Goal: Obtain resource: Download file/media

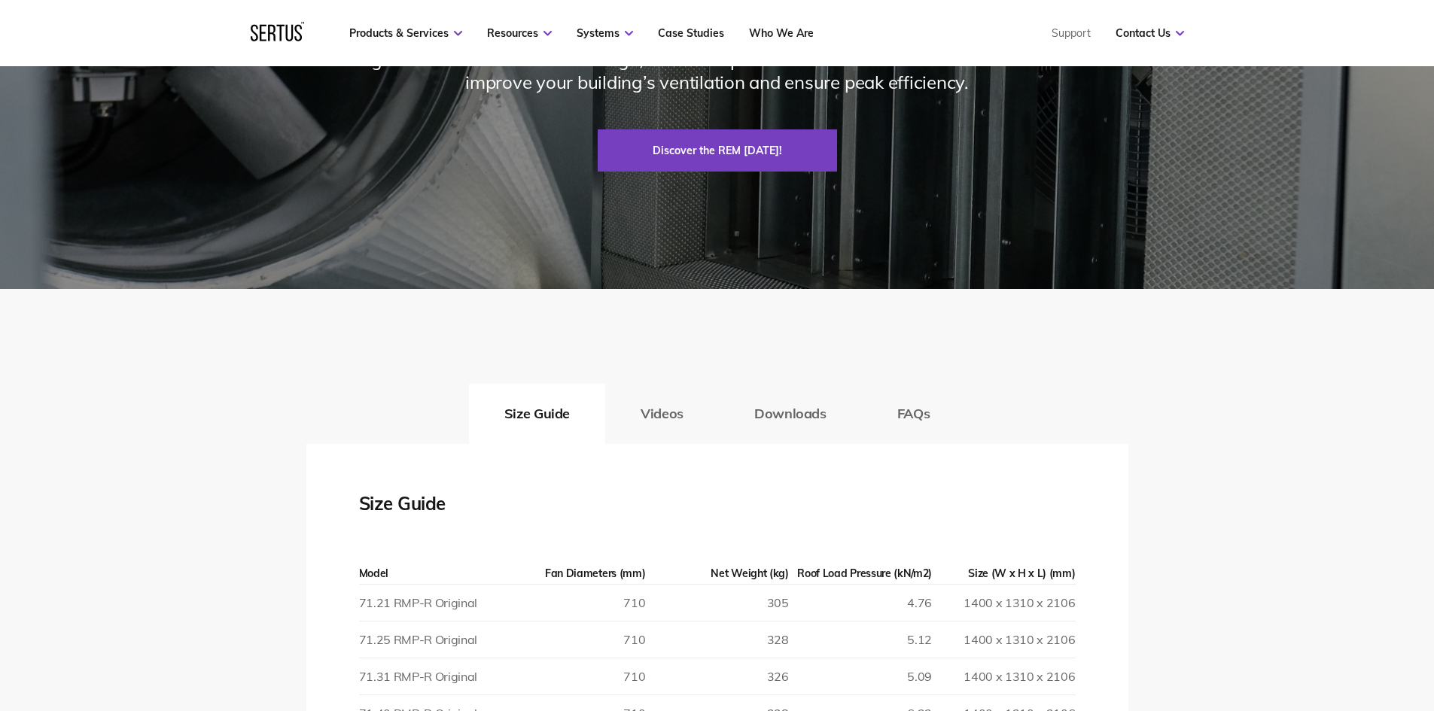
scroll to position [2484, 0]
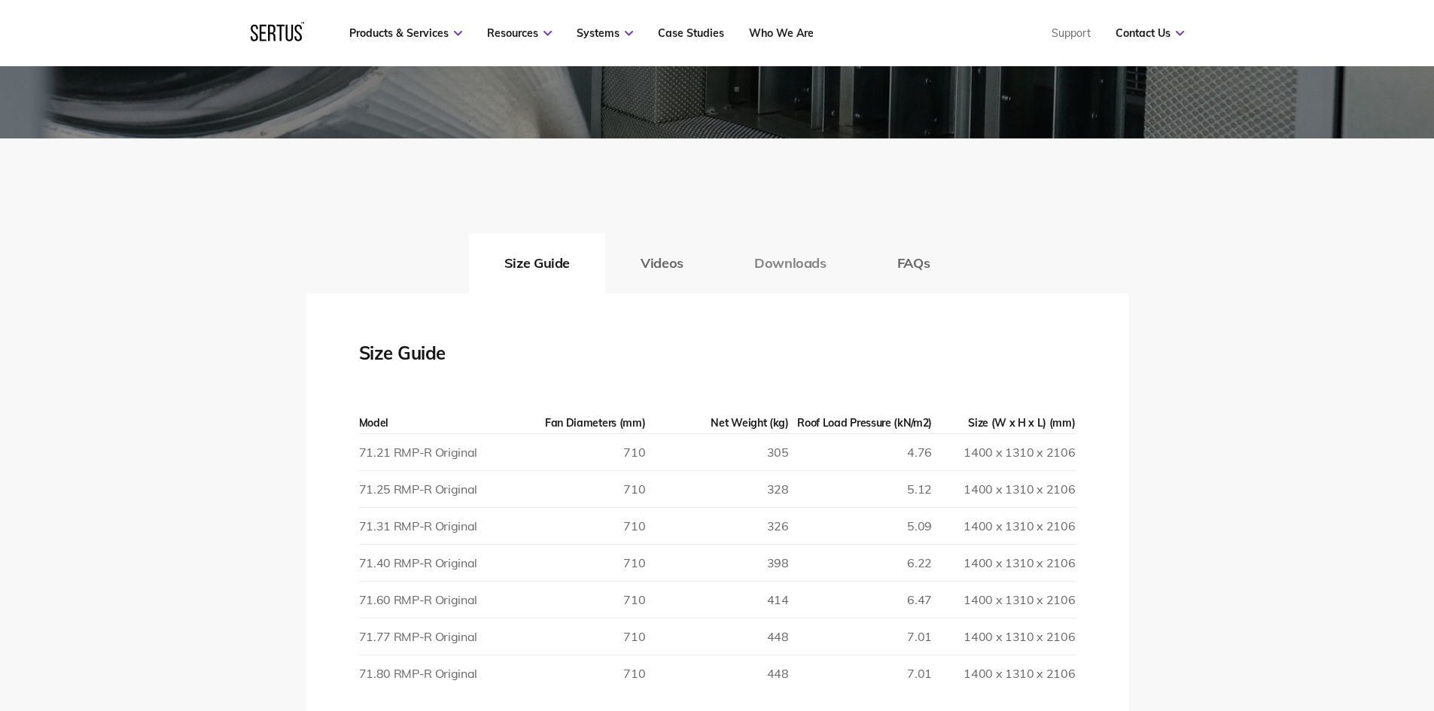
click at [814, 264] on button "Downloads" at bounding box center [790, 263] width 143 height 60
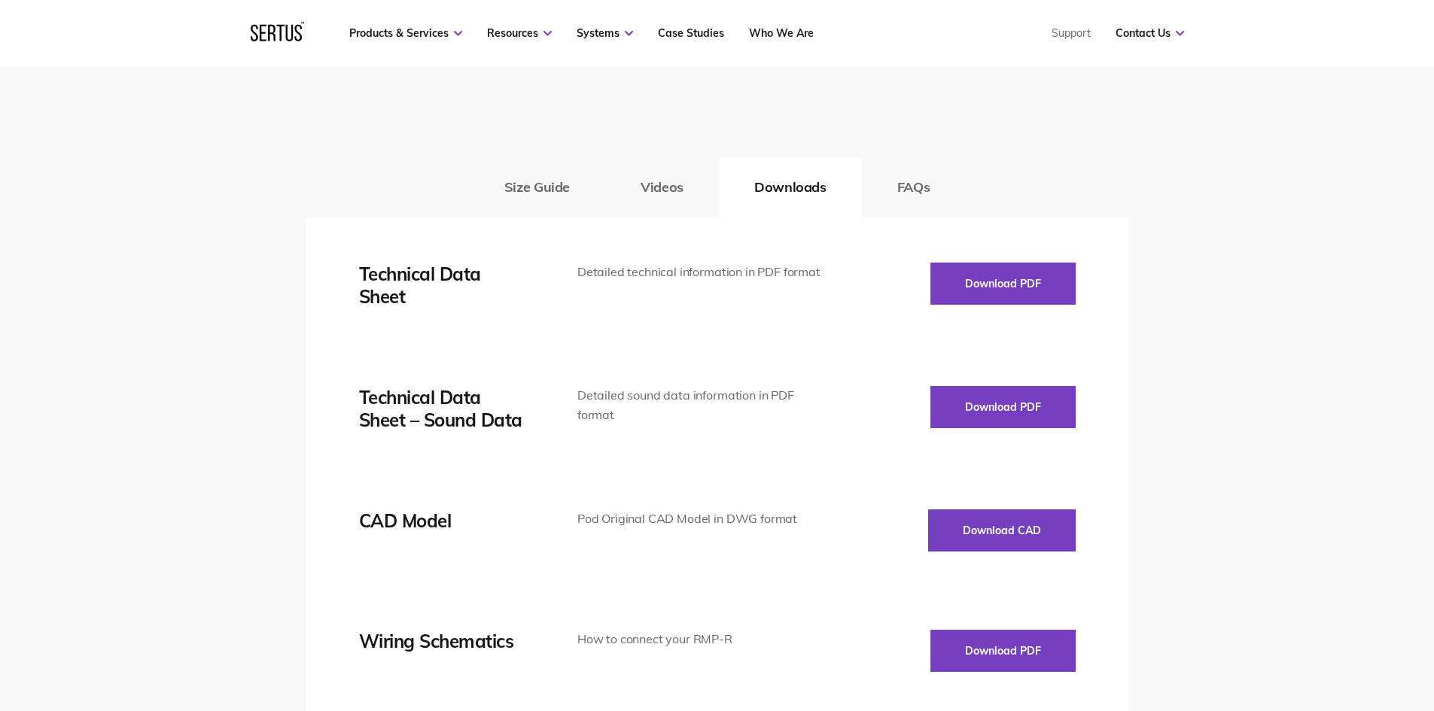
scroll to position [2559, 0]
click at [1030, 286] on button "Download PDF" at bounding box center [1002, 284] width 145 height 42
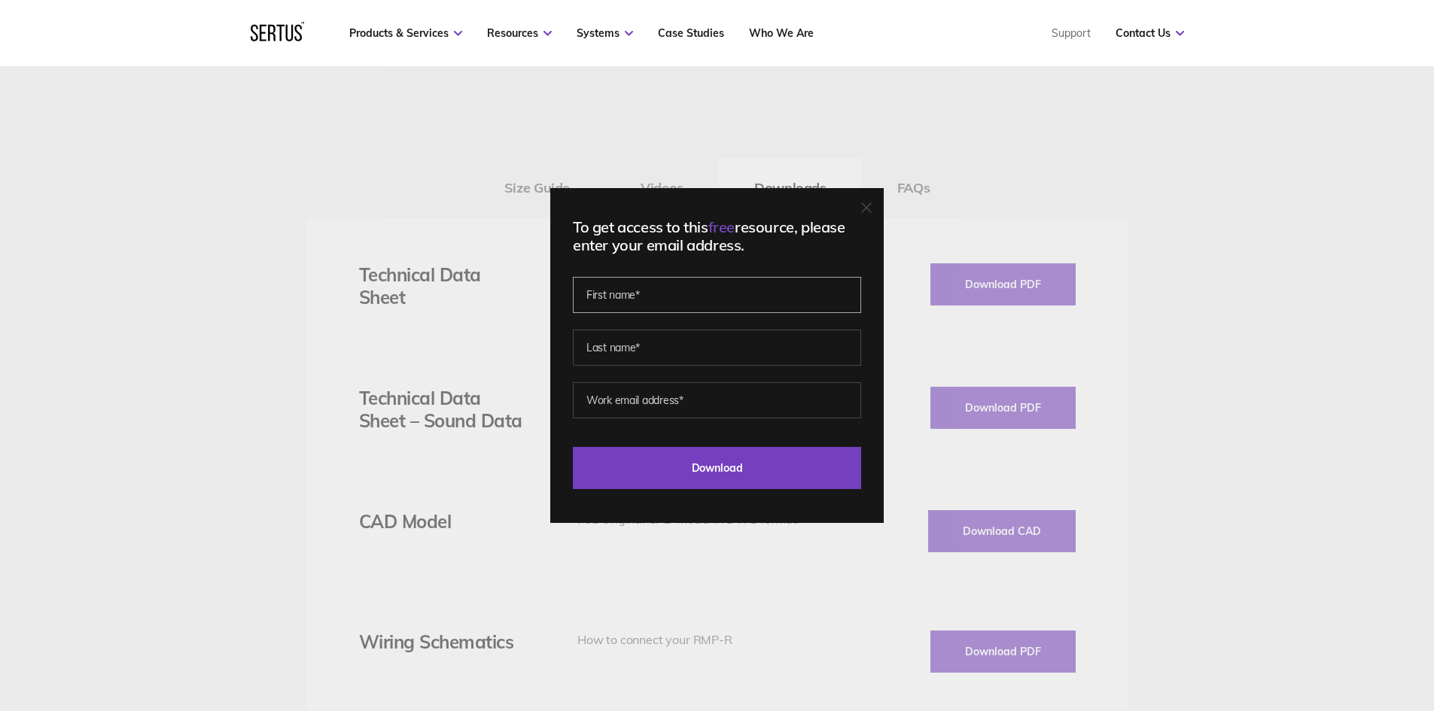
click at [599, 293] on input "text" at bounding box center [717, 295] width 288 height 36
type input "[PERSON_NAME]"
click at [686, 347] on input "text" at bounding box center [717, 348] width 288 height 36
type input "[PERSON_NAME]"
click at [703, 405] on input "email" at bounding box center [717, 400] width 288 height 36
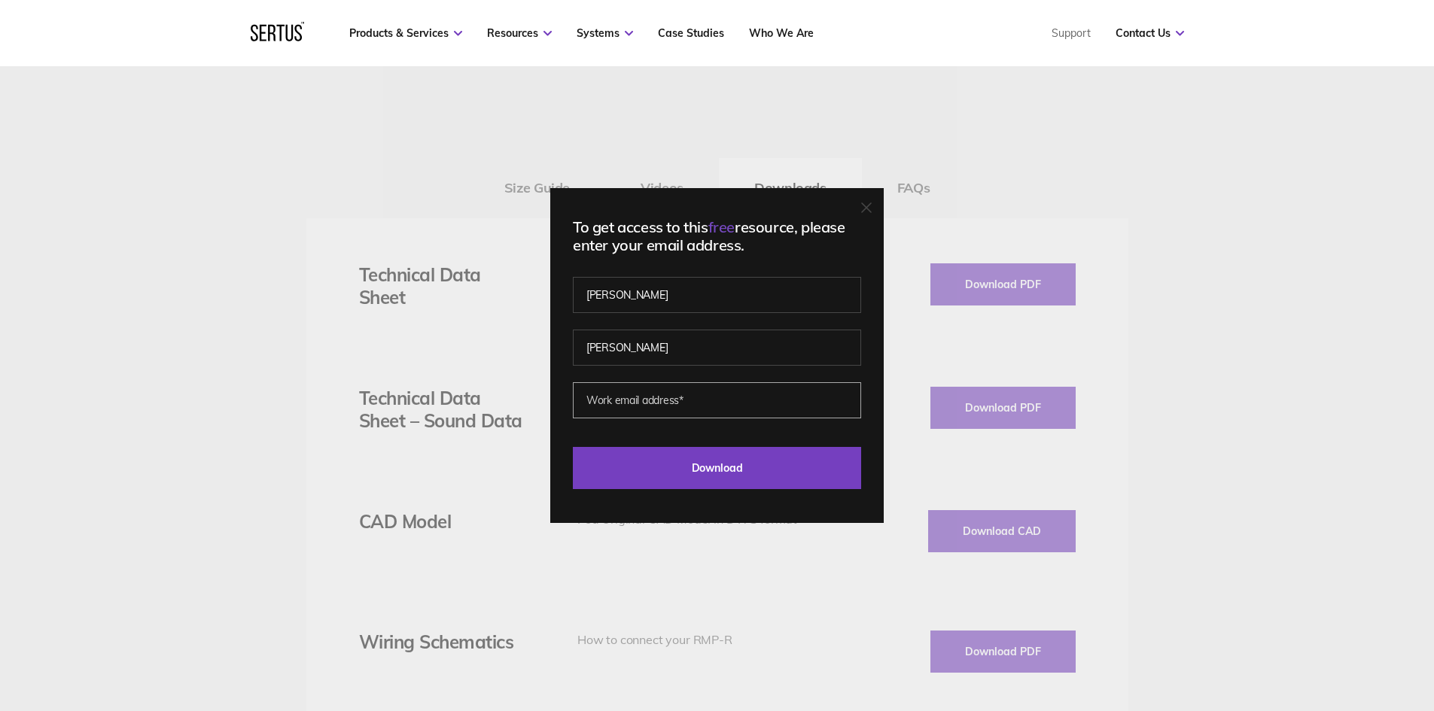
type input "[PERSON_NAME][EMAIL_ADDRESS][PERSON_NAME][DOMAIN_NAME]"
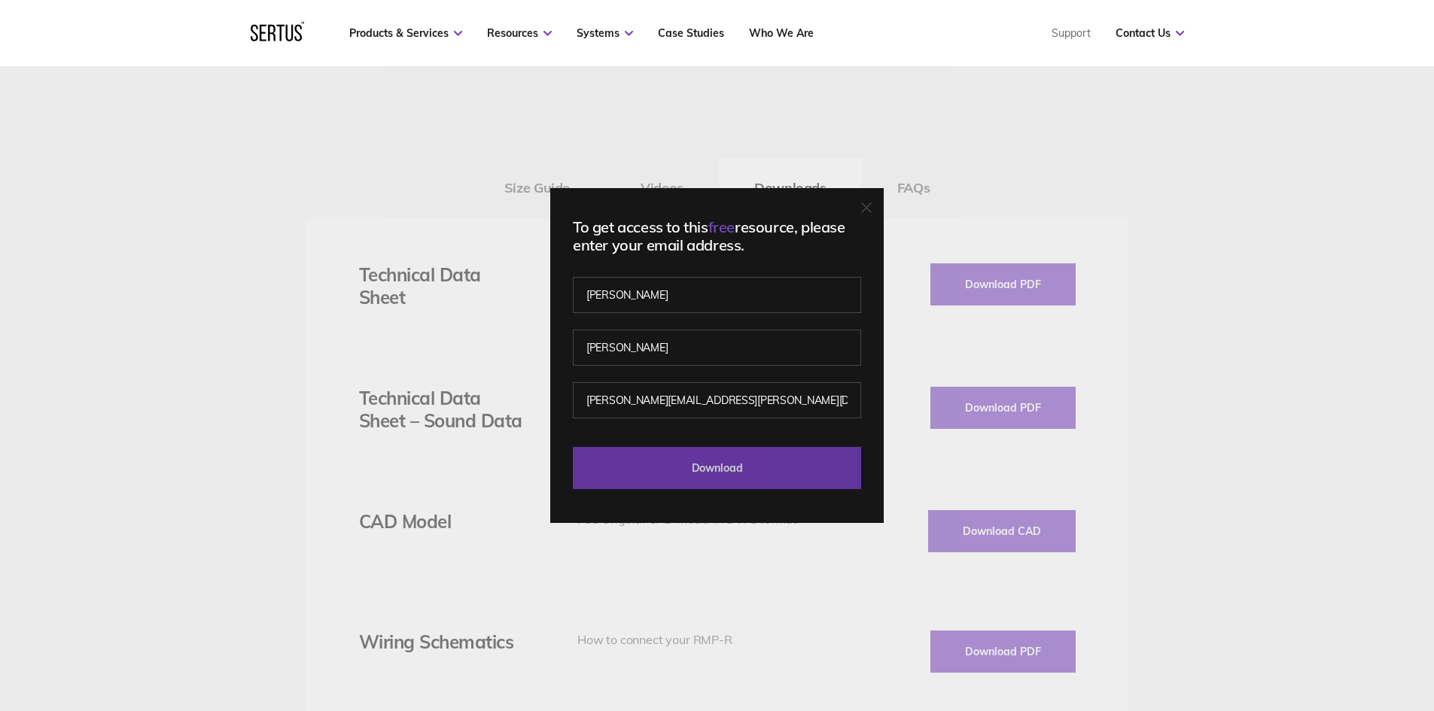
click at [726, 467] on input "Download" at bounding box center [717, 468] width 288 height 42
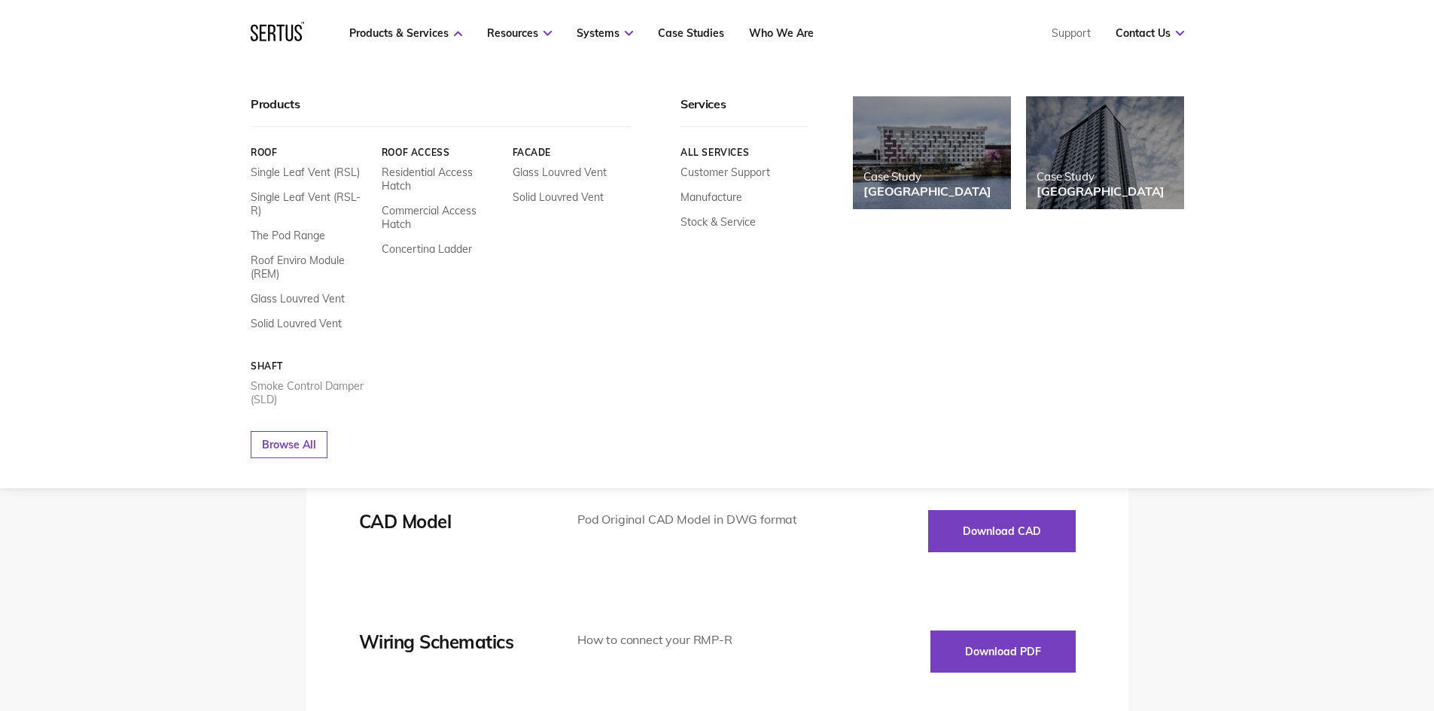
click at [267, 381] on link "Smoke Control Damper (SLD)" at bounding box center [311, 392] width 120 height 27
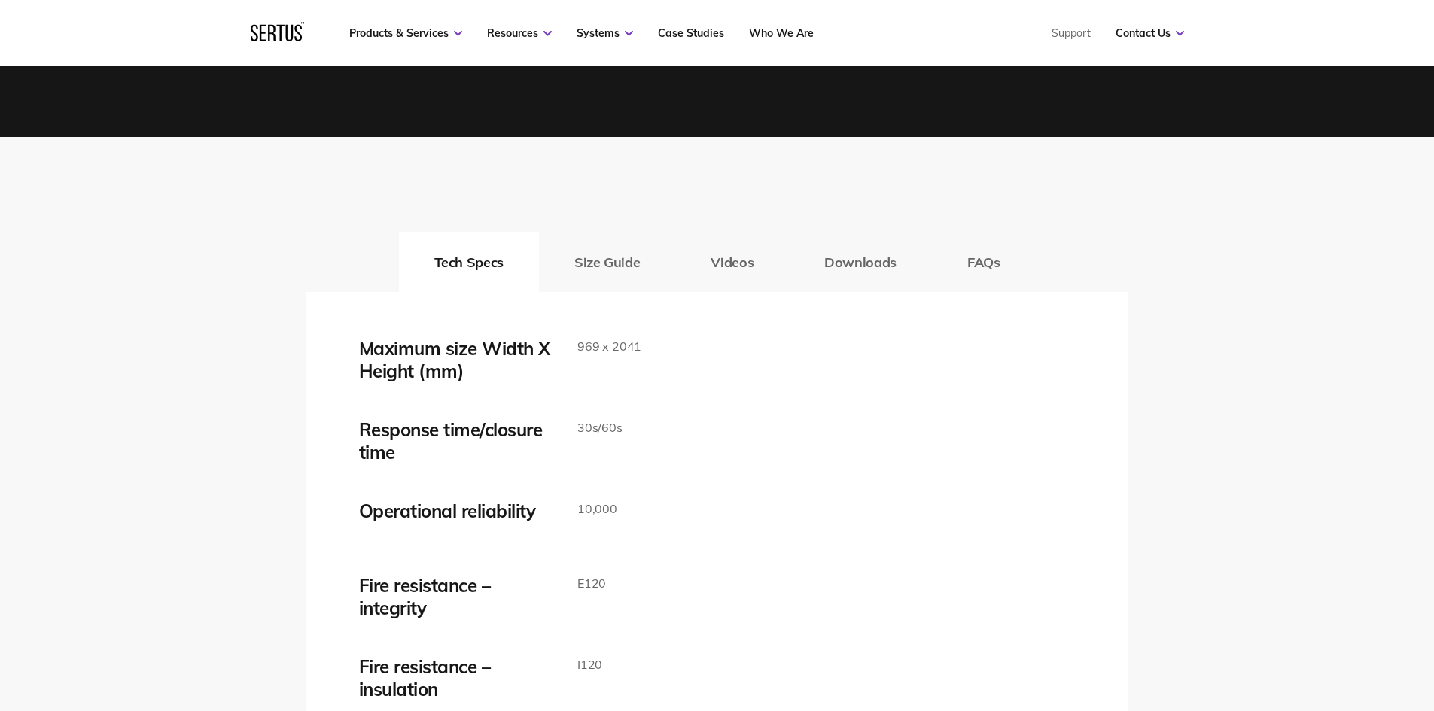
scroll to position [2333, 0]
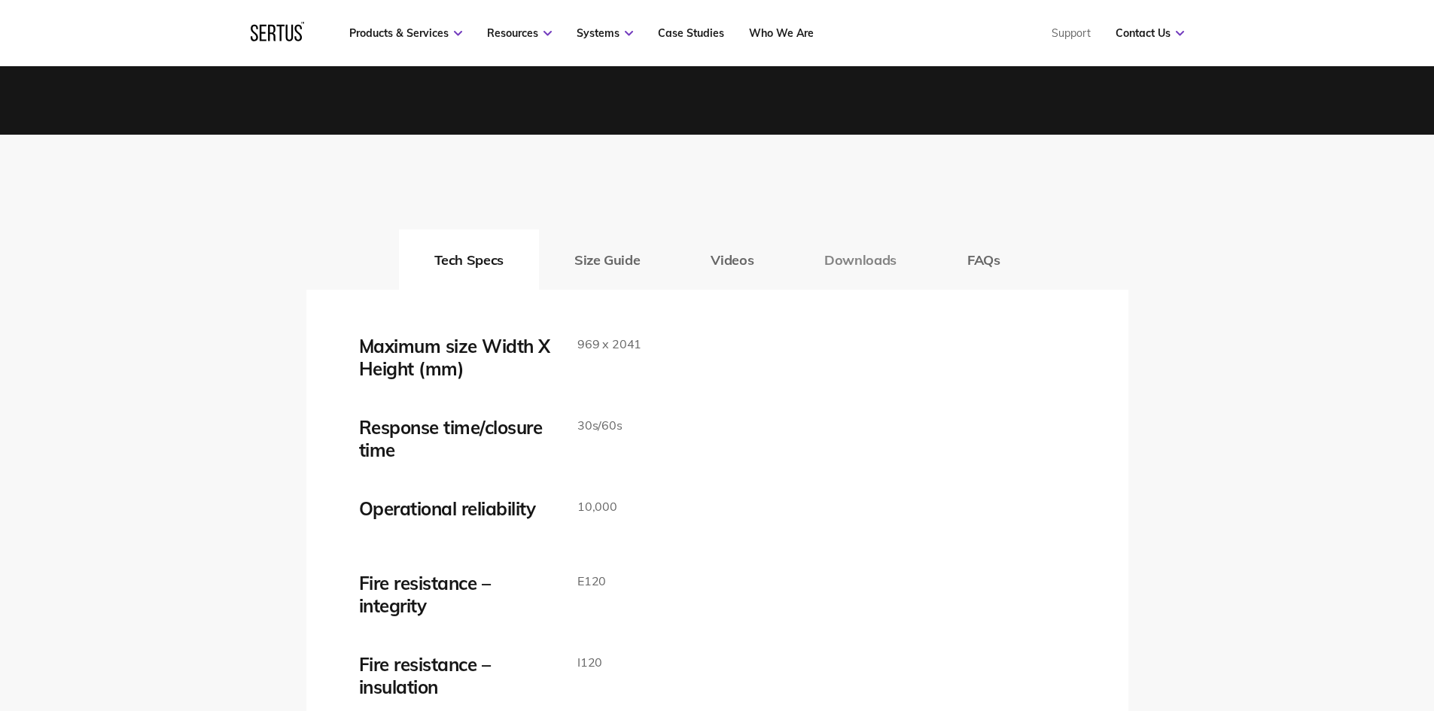
click at [874, 260] on button "Downloads" at bounding box center [860, 260] width 143 height 60
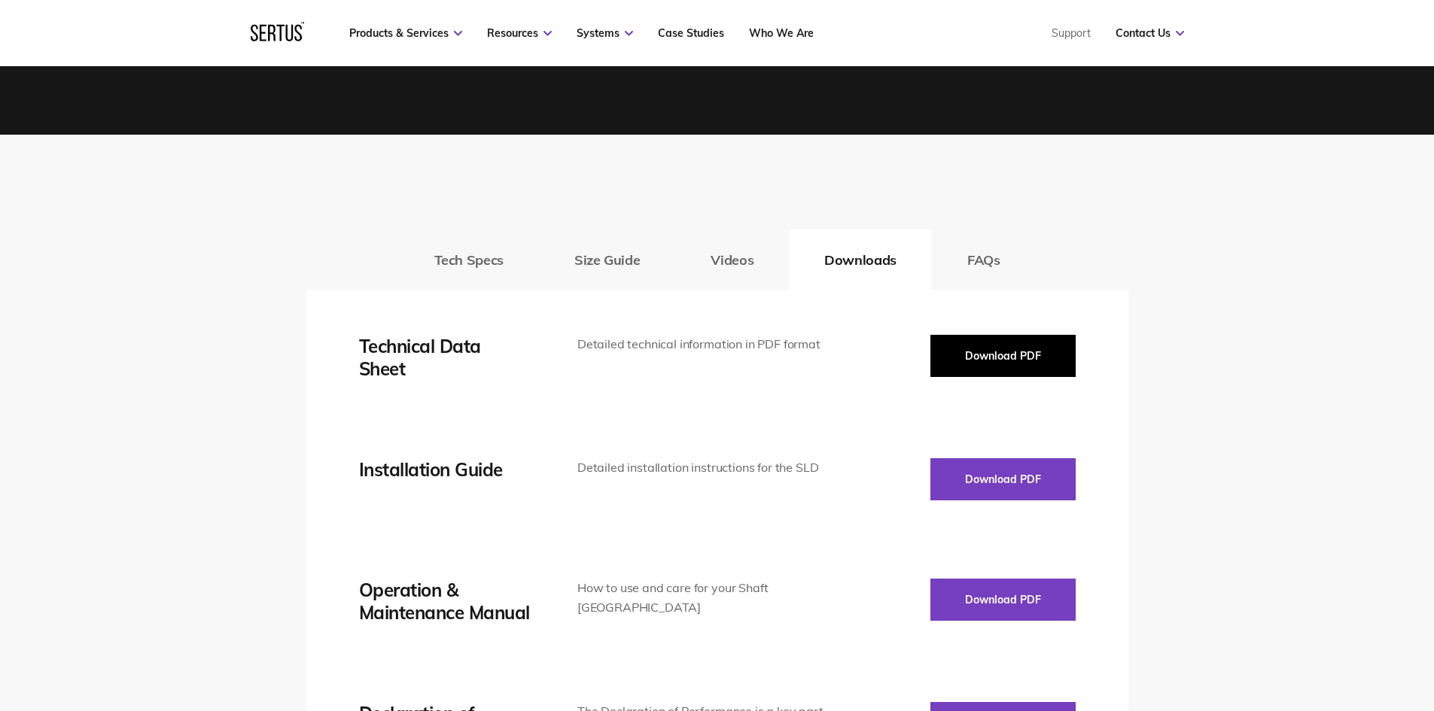
click at [1006, 349] on button "Download PDF" at bounding box center [1002, 356] width 145 height 42
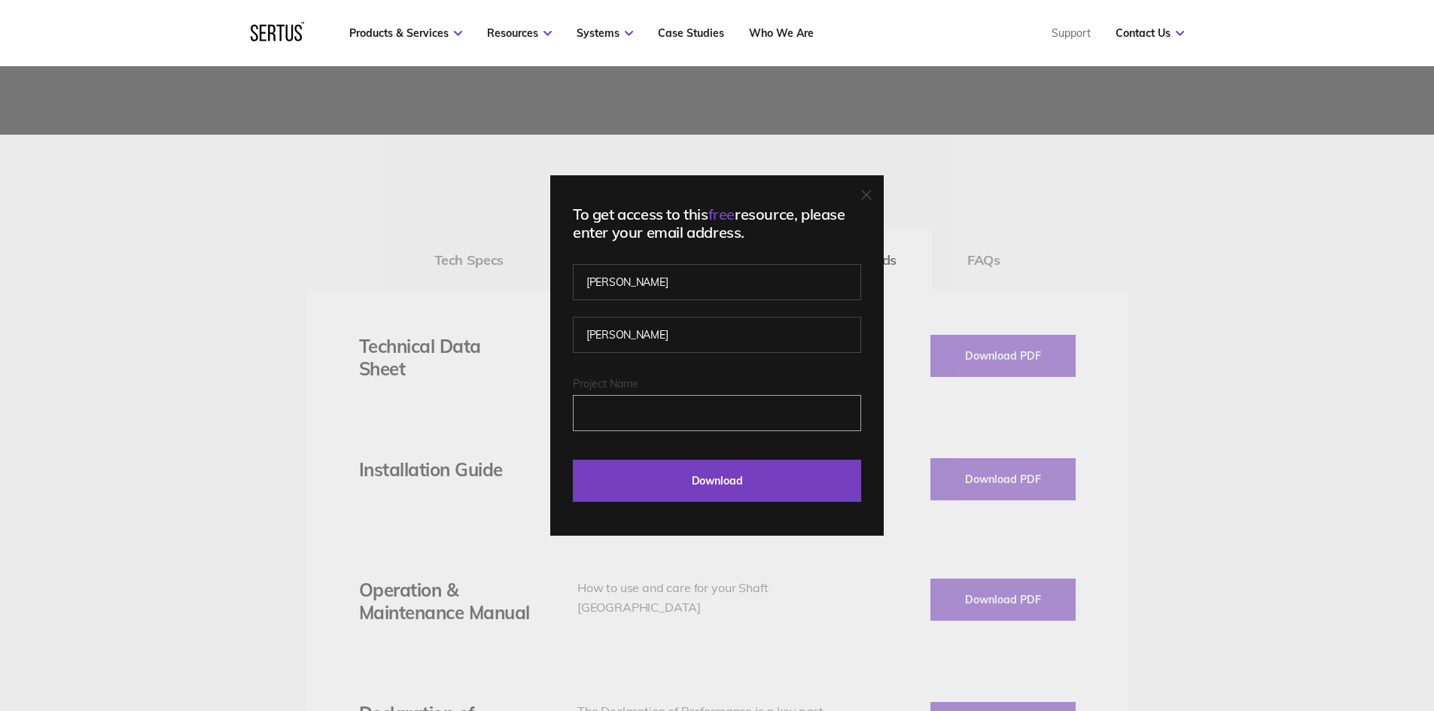
click at [704, 407] on input "Project Name" at bounding box center [717, 413] width 288 height 36
type input "c"
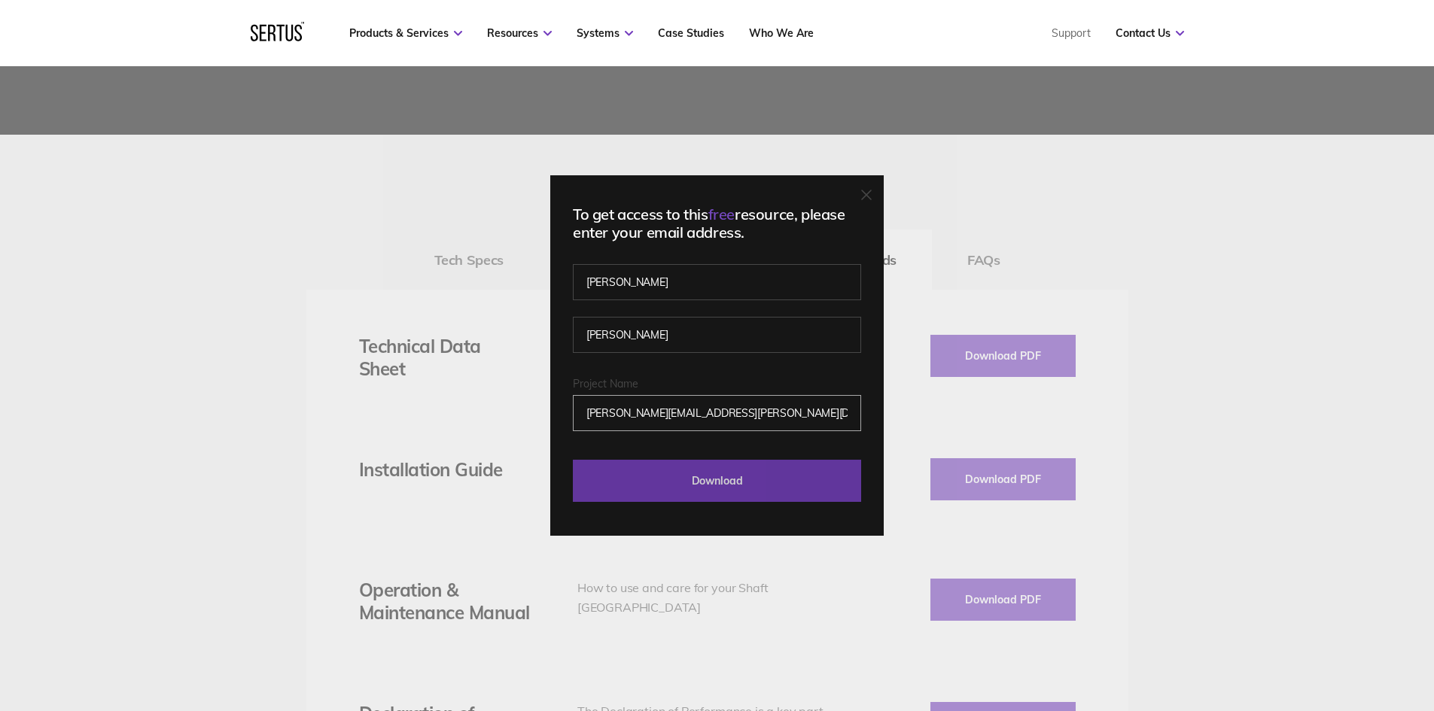
type input "[PERSON_NAME][EMAIL_ADDRESS][PERSON_NAME][DOMAIN_NAME]"
click at [737, 477] on input "Download" at bounding box center [717, 481] width 288 height 42
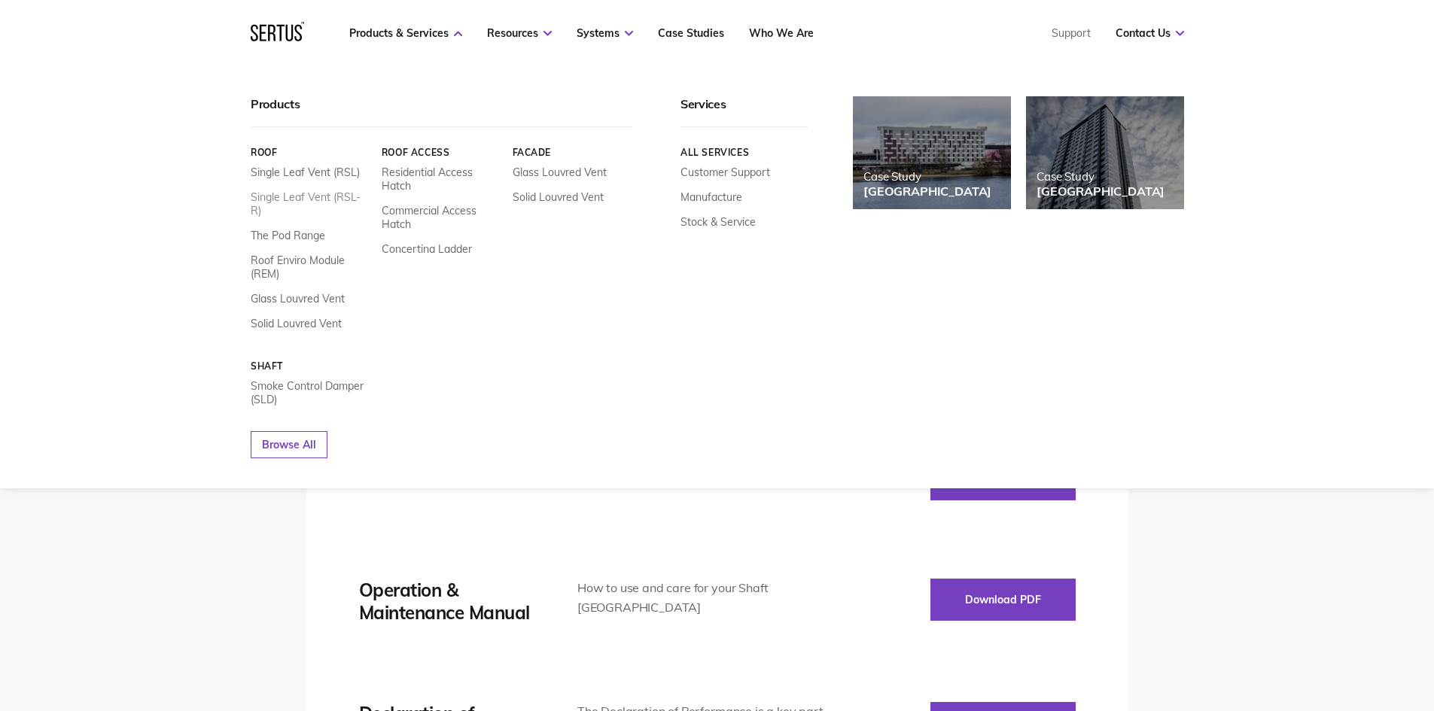
click at [325, 198] on link "Single Leaf Vent (RSL-R)" at bounding box center [311, 203] width 120 height 27
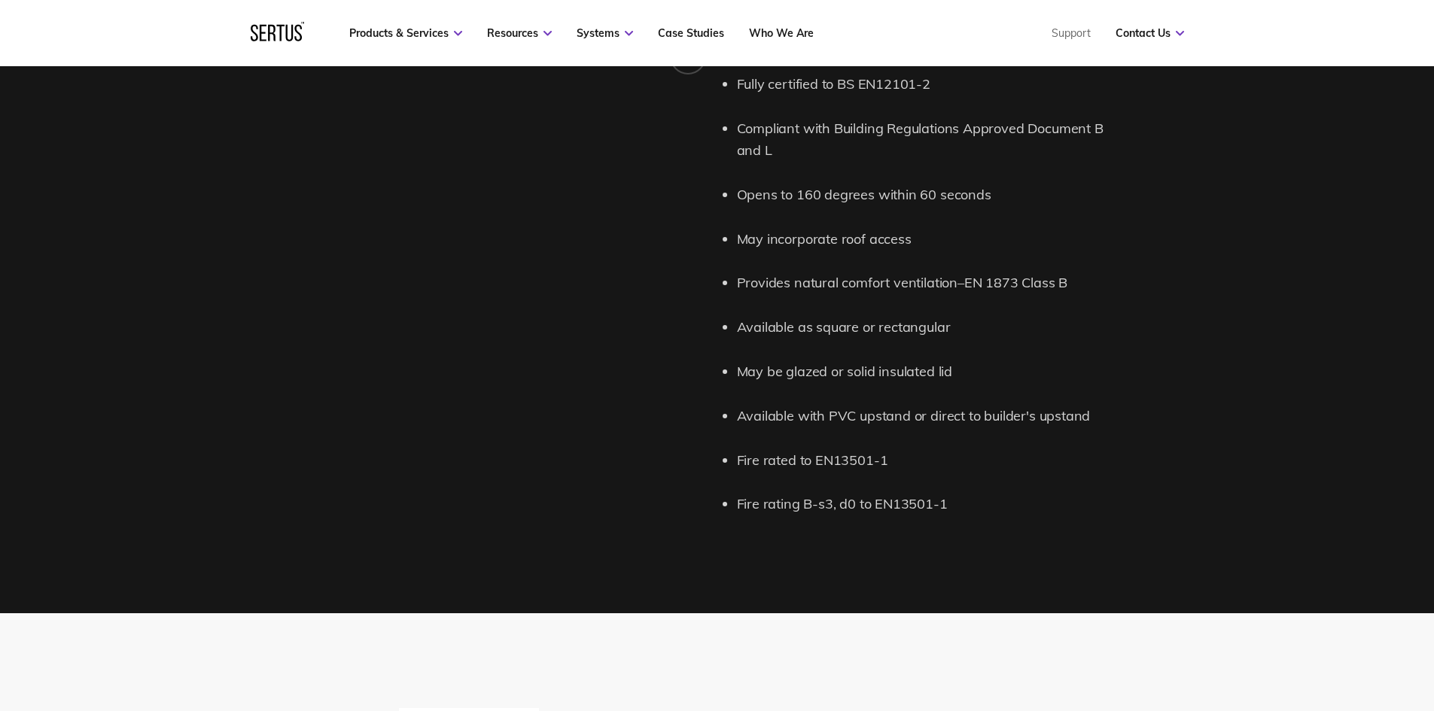
scroll to position [2032, 0]
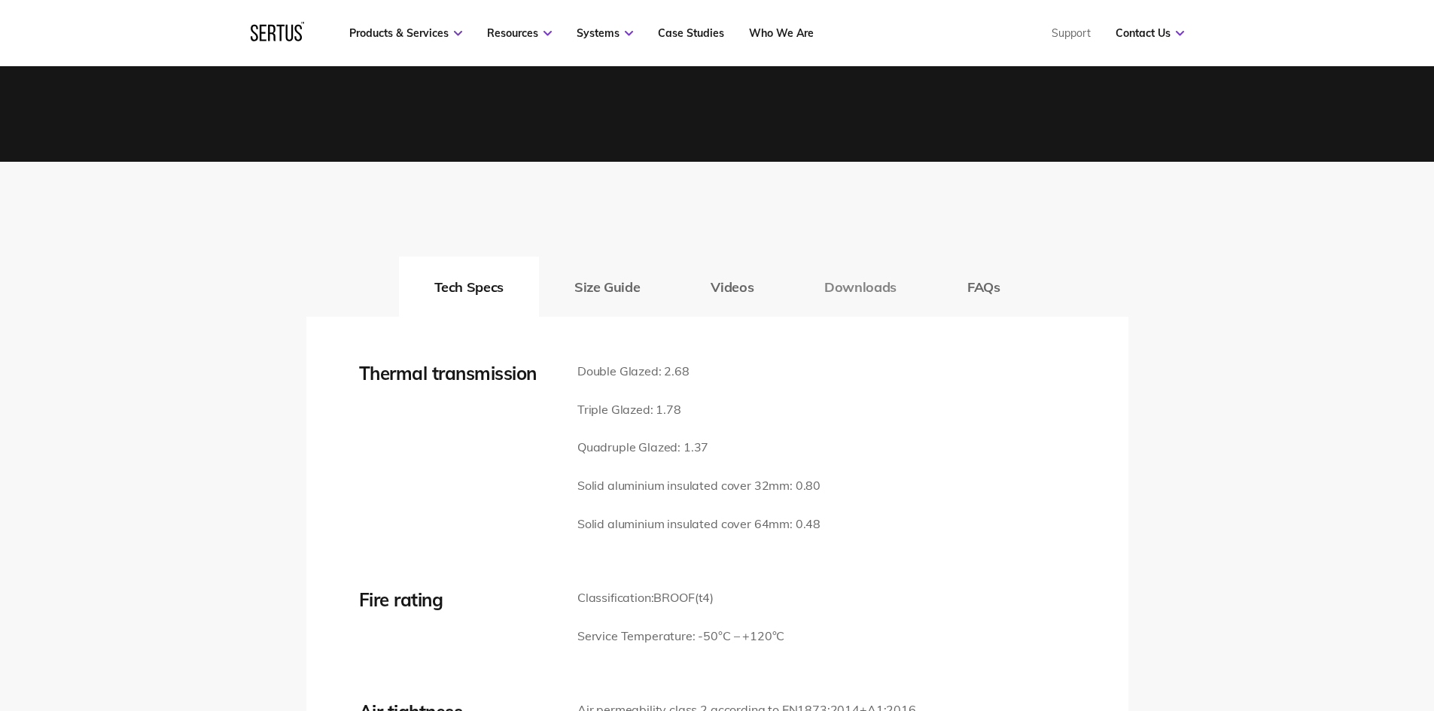
click at [867, 288] on button "Downloads" at bounding box center [860, 287] width 143 height 60
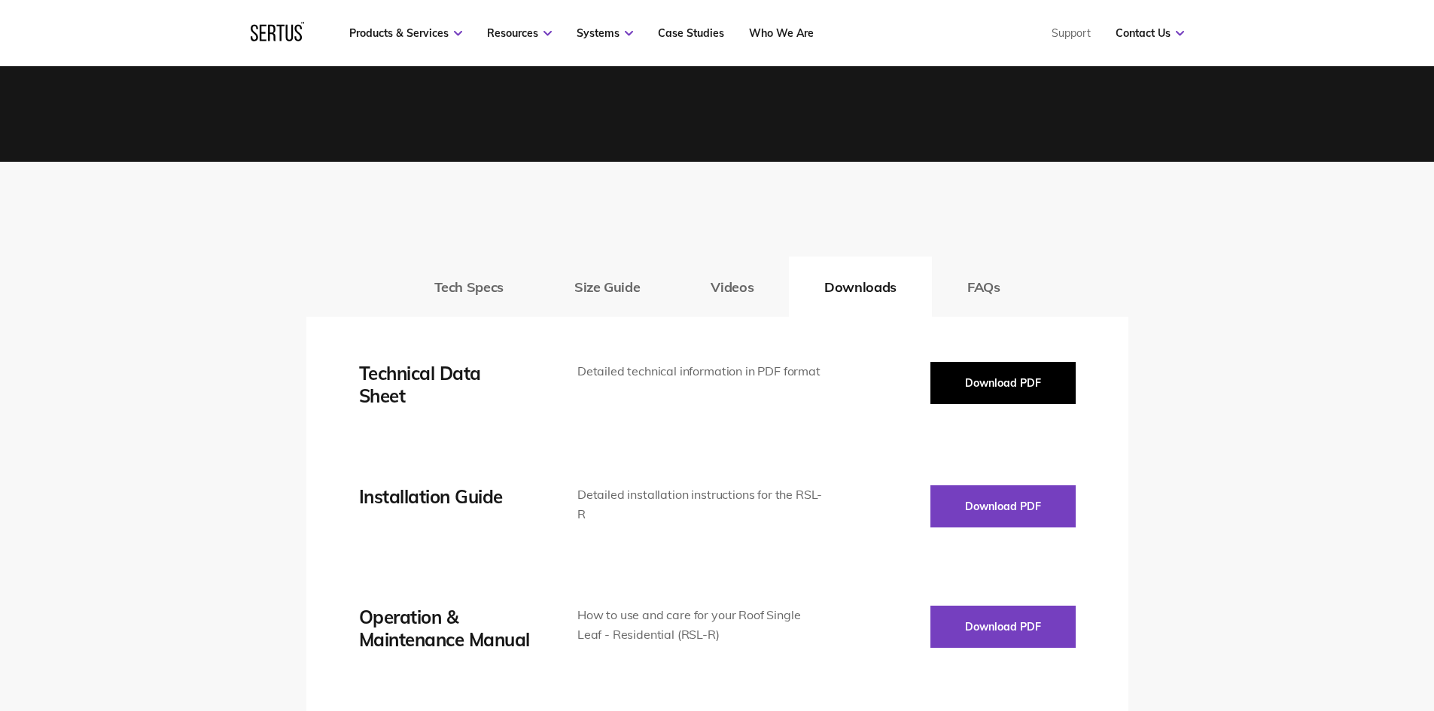
click at [1004, 386] on button "Download PDF" at bounding box center [1002, 383] width 145 height 42
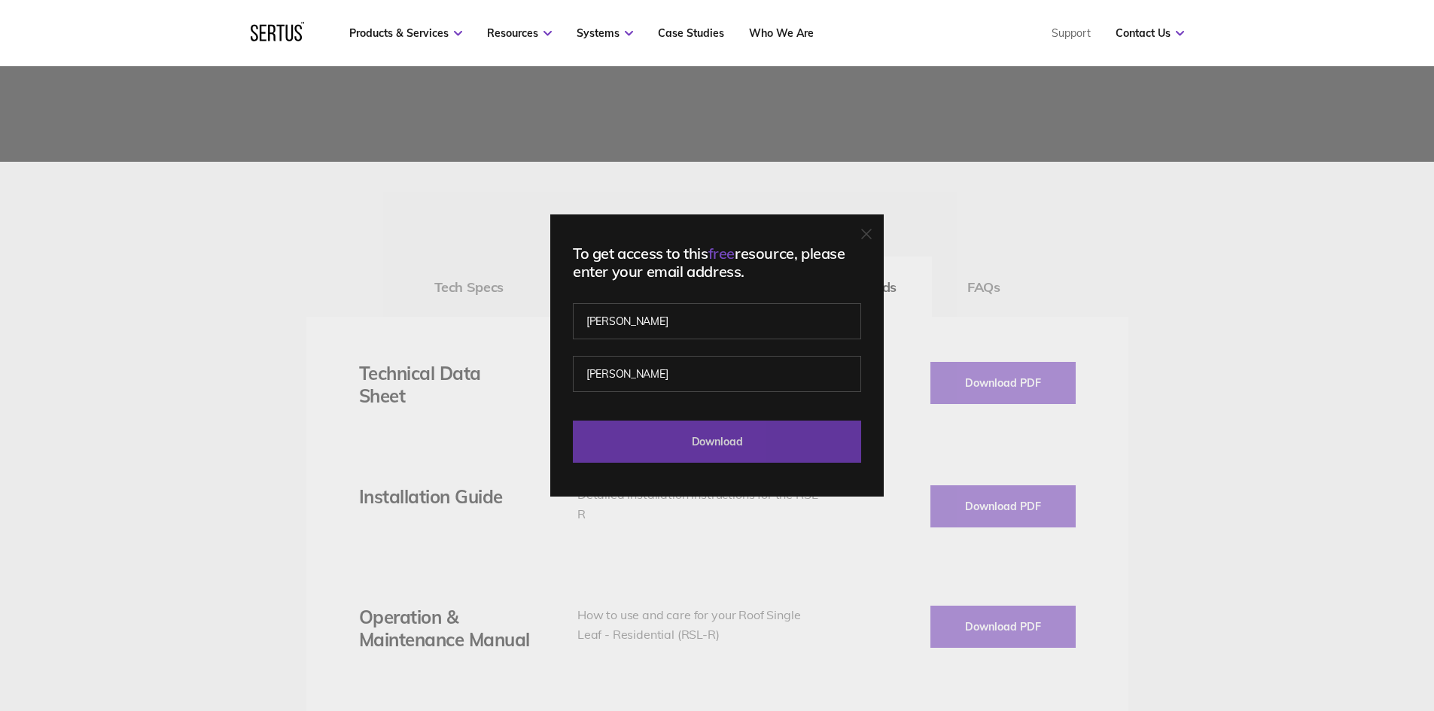
click at [740, 443] on input "Download" at bounding box center [717, 442] width 288 height 42
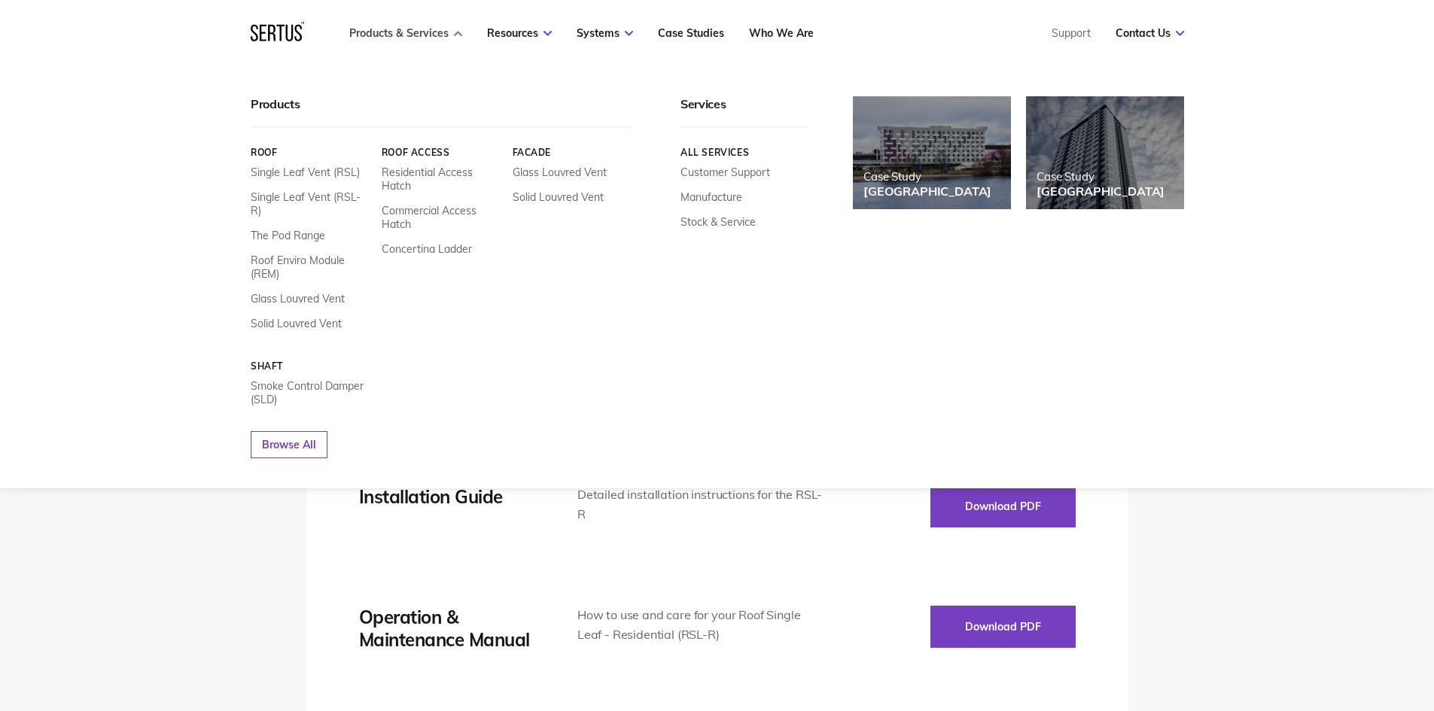
click at [433, 31] on link "Products & Services" at bounding box center [405, 33] width 113 height 14
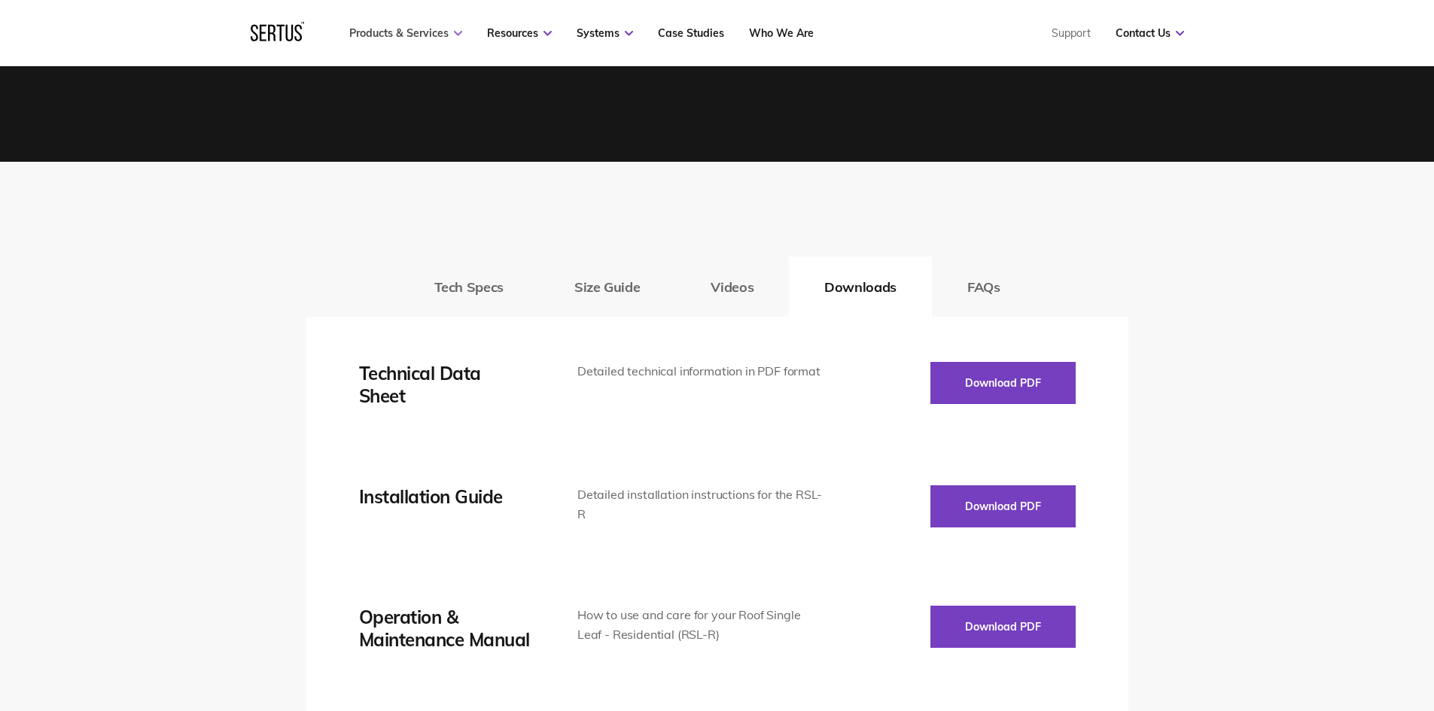
click at [433, 31] on link "Products & Services" at bounding box center [405, 33] width 113 height 14
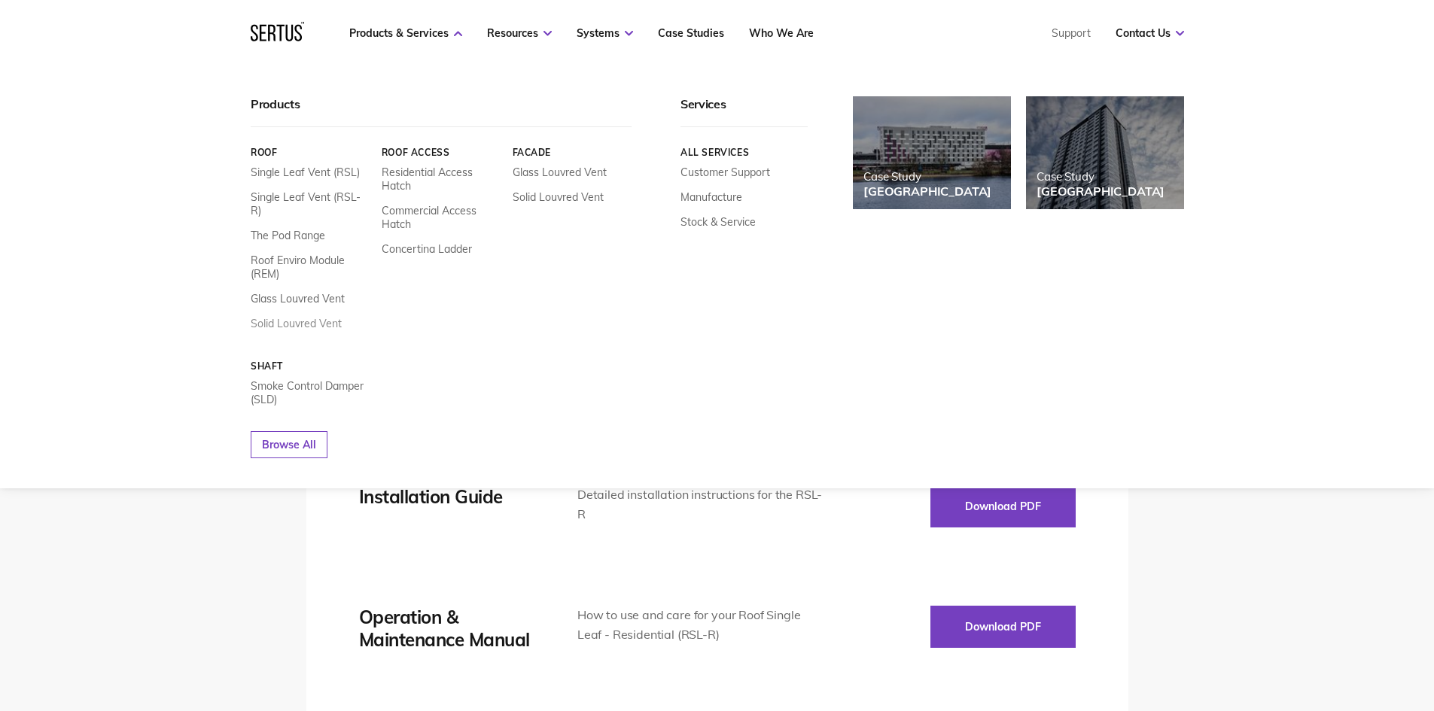
click at [297, 317] on link "Solid Louvred Vent" at bounding box center [296, 324] width 91 height 14
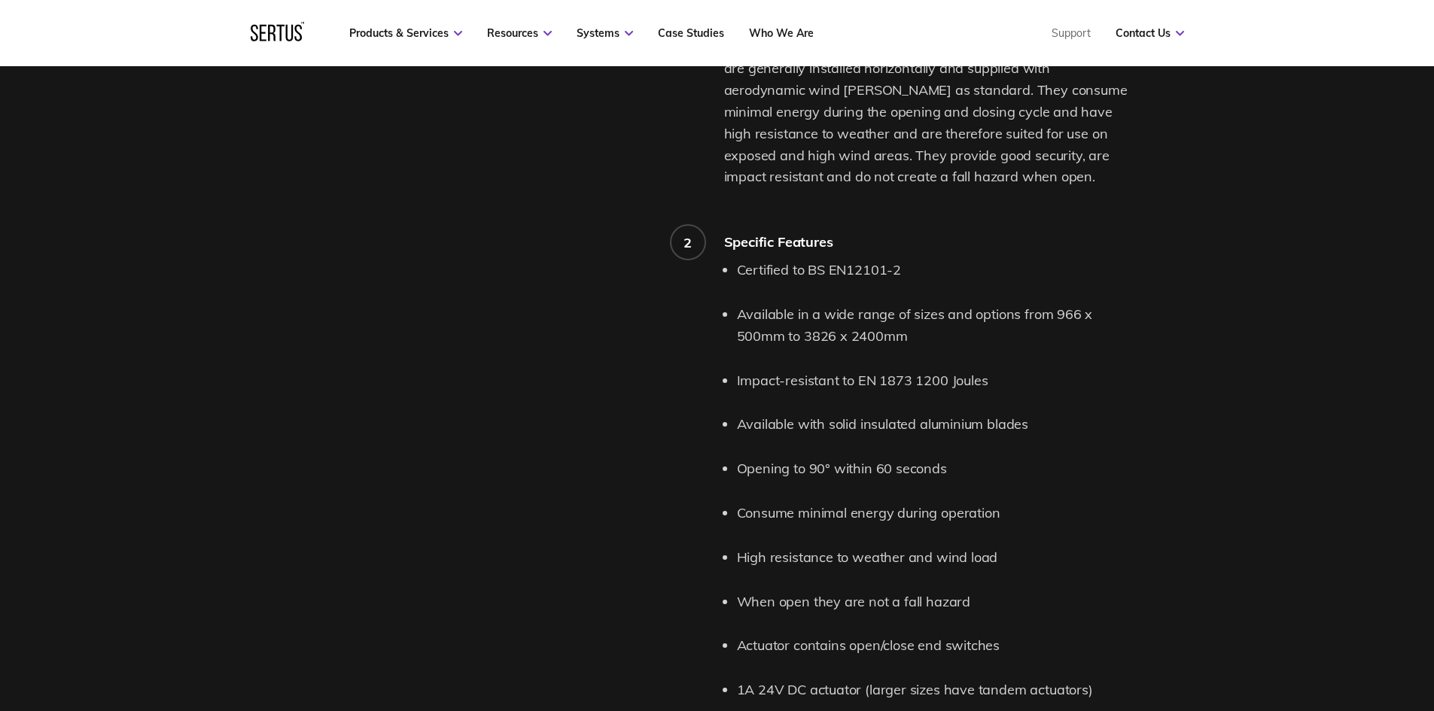
scroll to position [1882, 0]
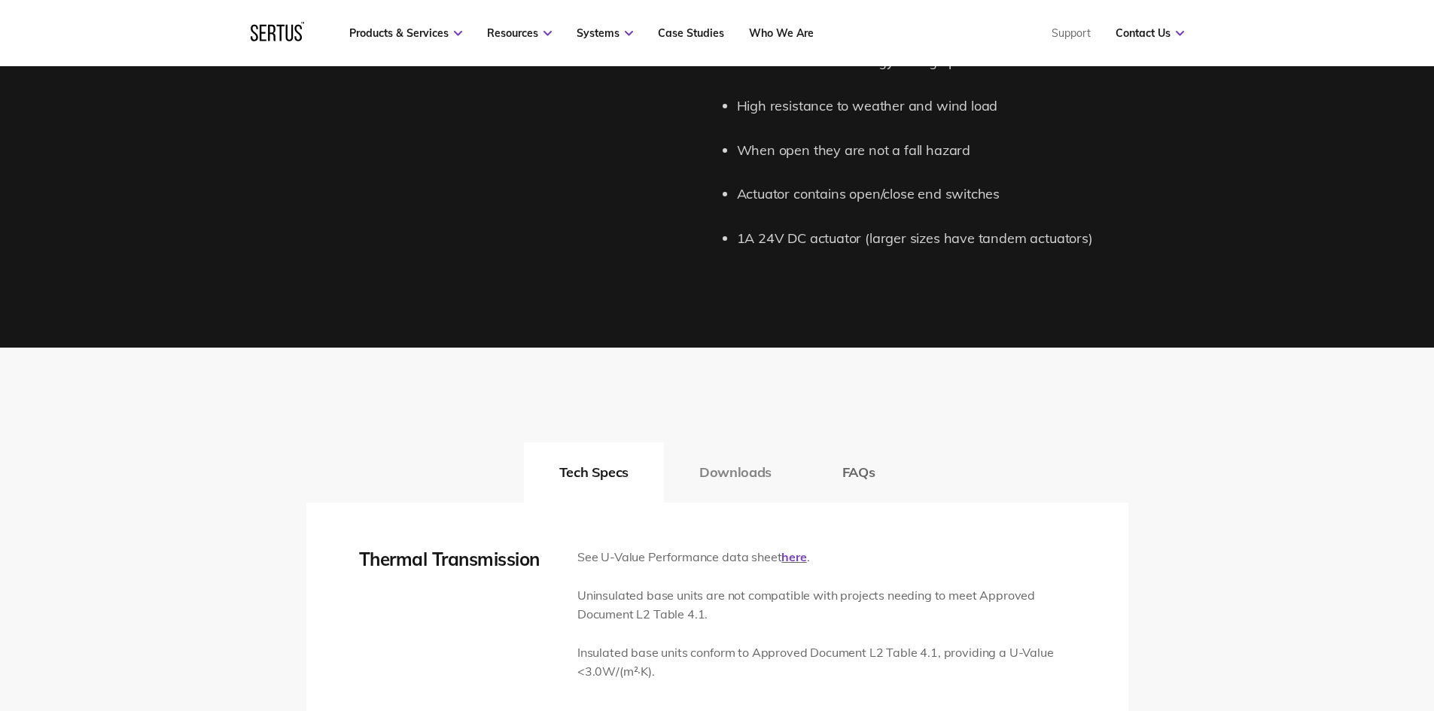
click at [757, 470] on button "Downloads" at bounding box center [735, 473] width 143 height 60
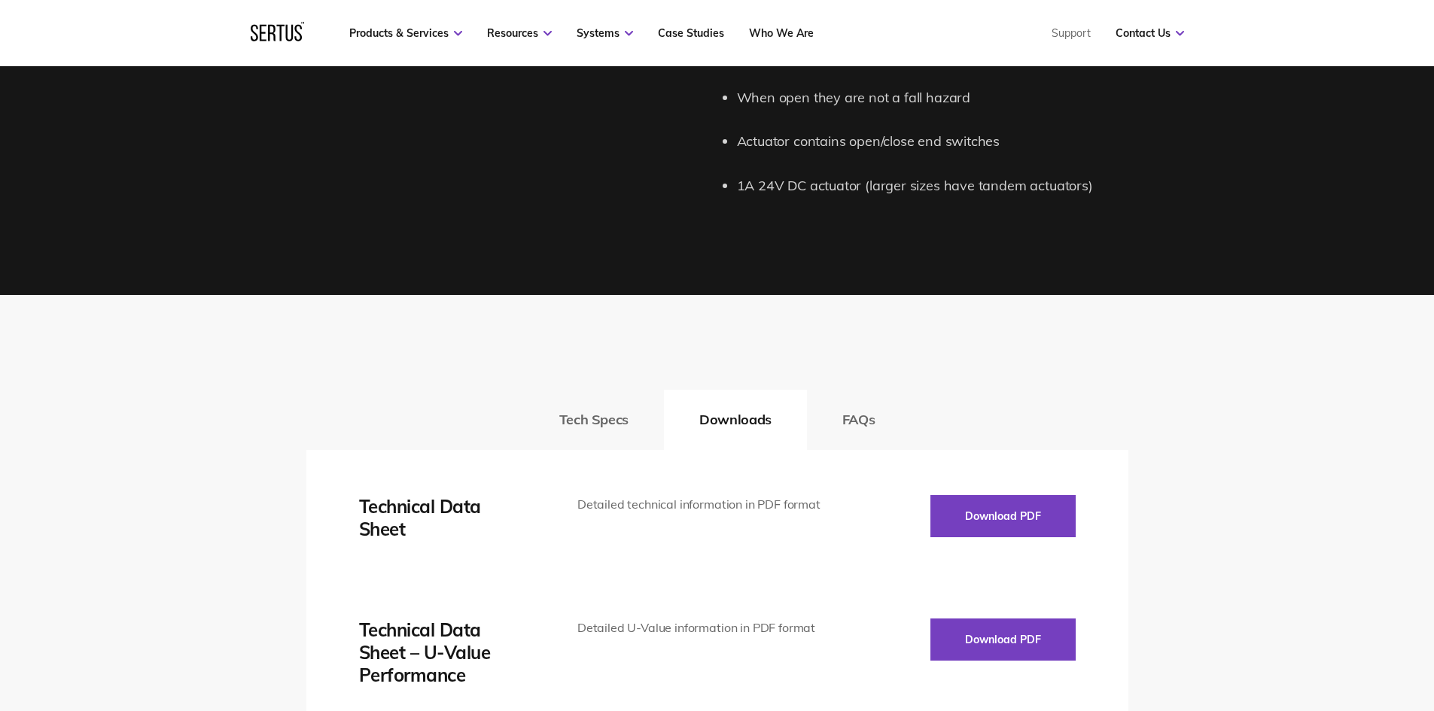
scroll to position [2107, 0]
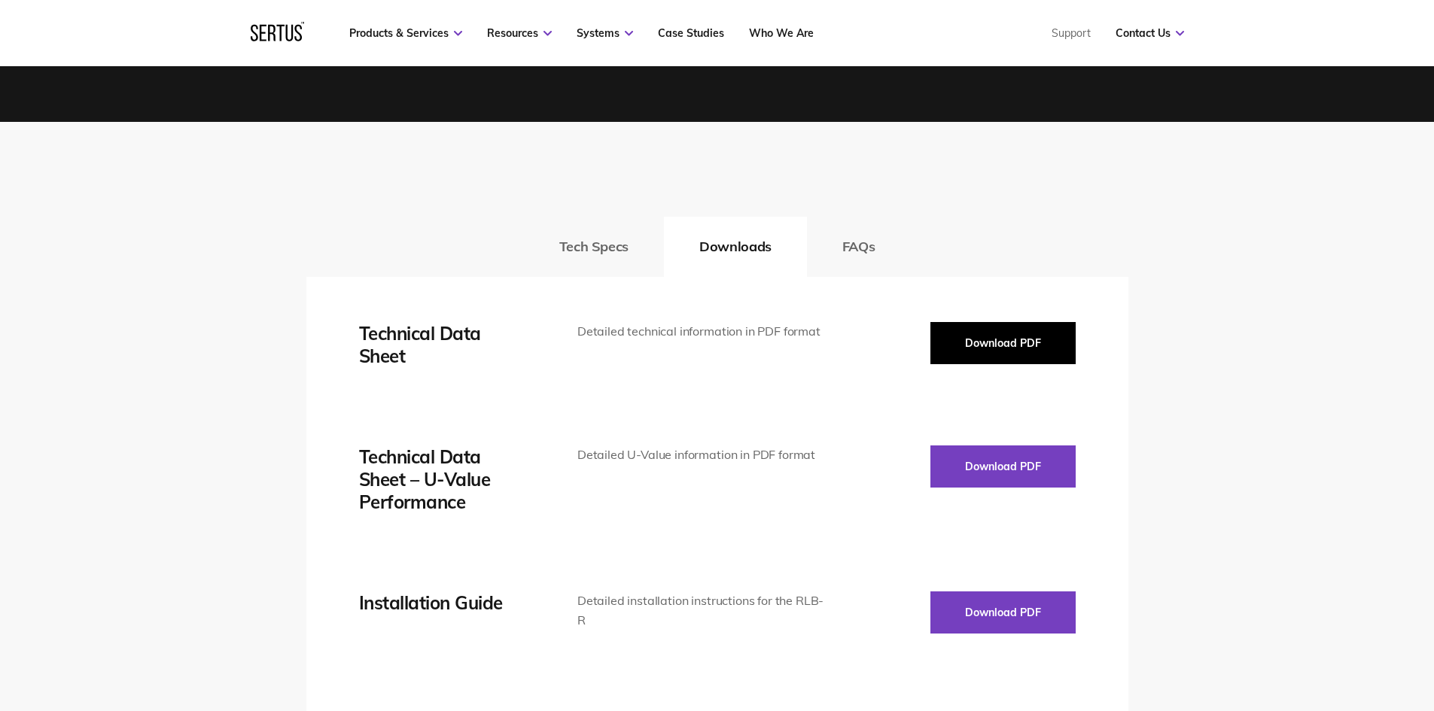
click at [993, 345] on button "Download PDF" at bounding box center [1002, 343] width 145 height 42
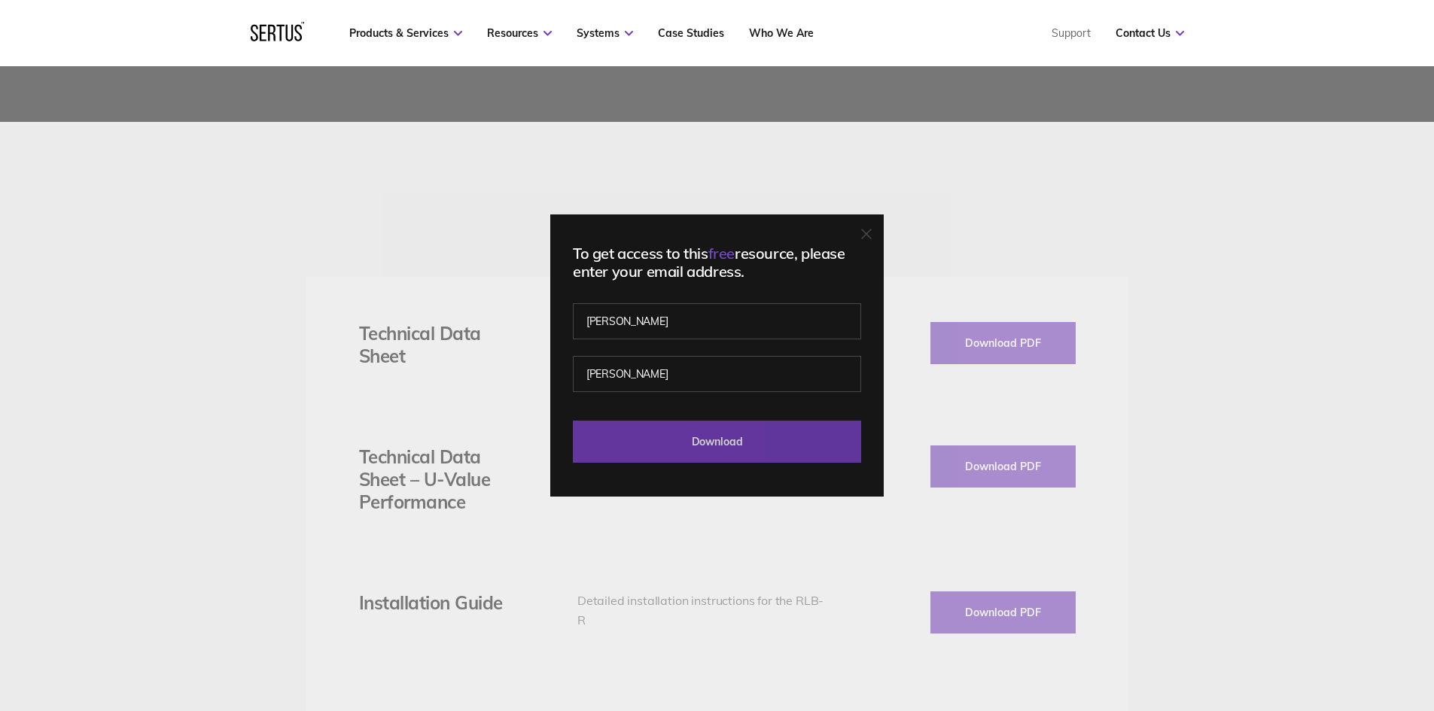
click at [747, 445] on input "Download" at bounding box center [717, 442] width 288 height 42
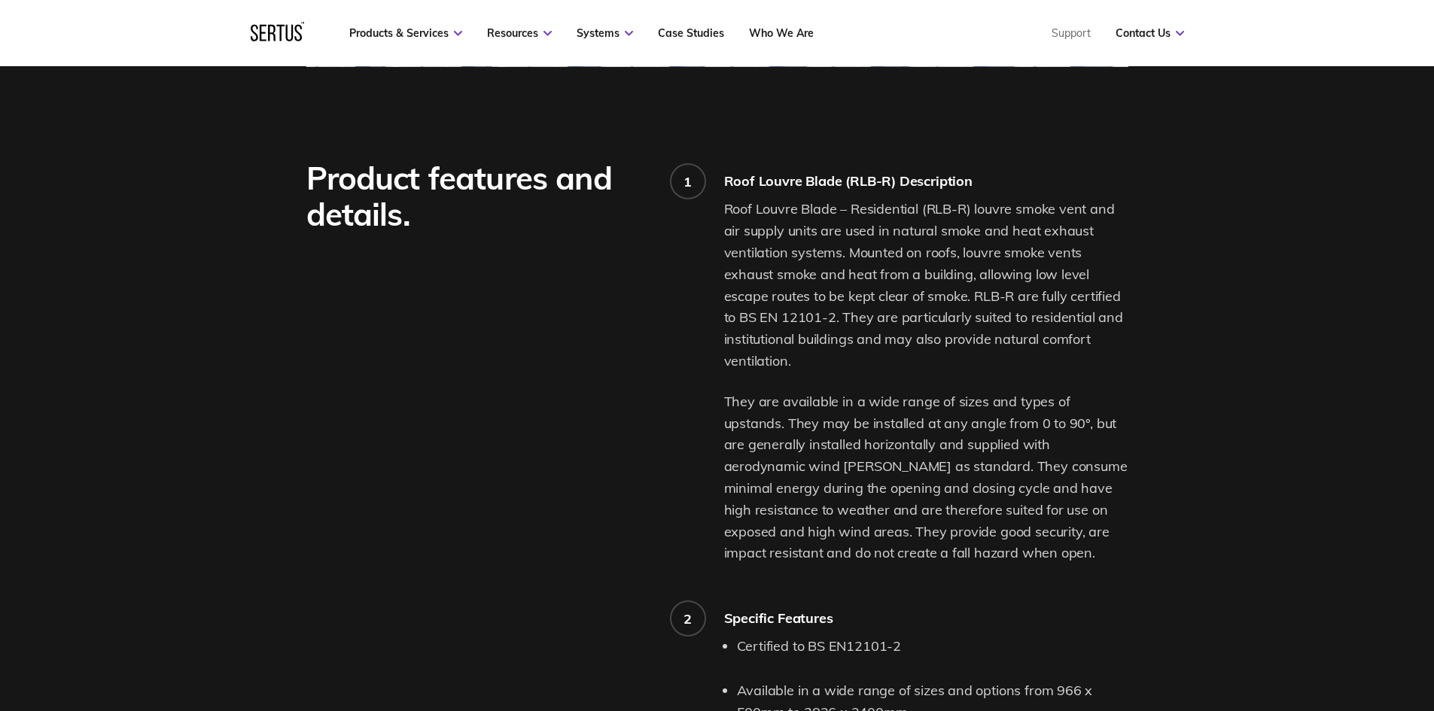
scroll to position [602, 0]
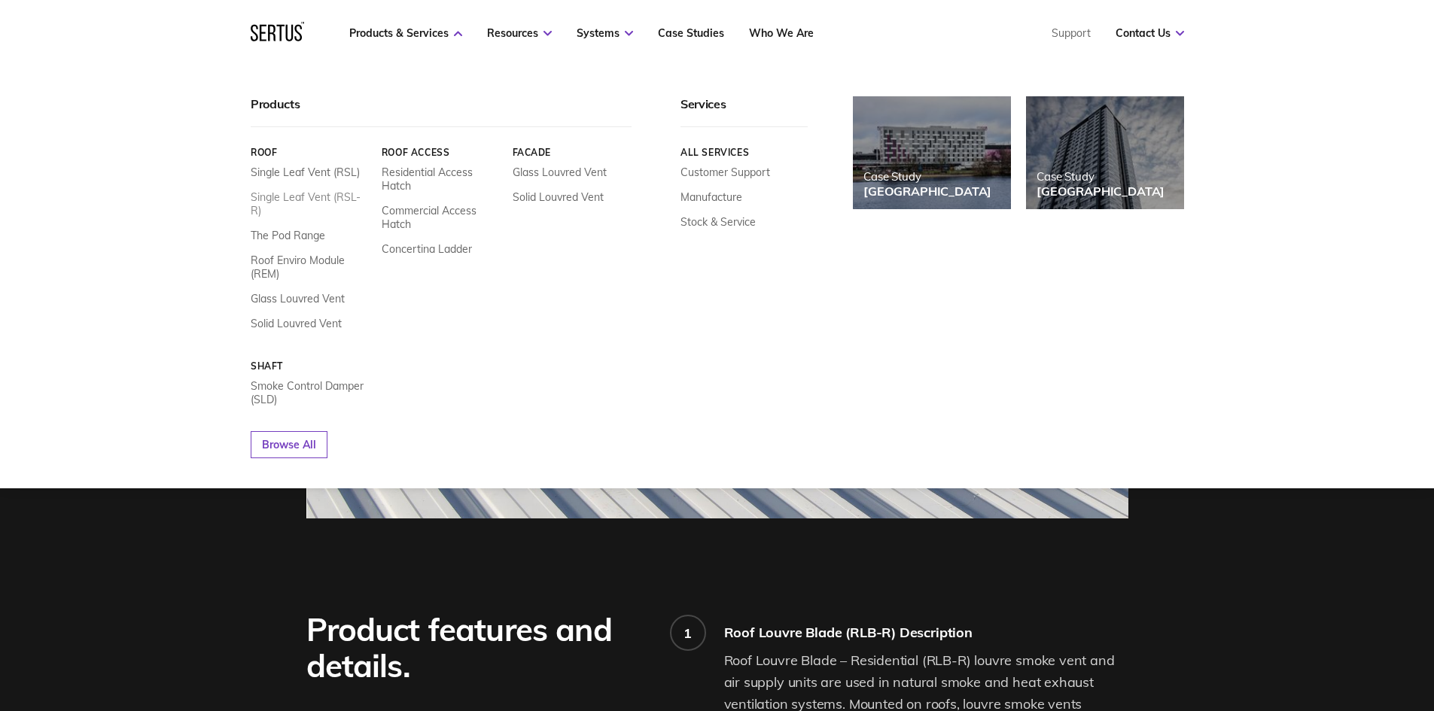
click at [335, 199] on link "Single Leaf Vent (RSL-R)" at bounding box center [311, 203] width 120 height 27
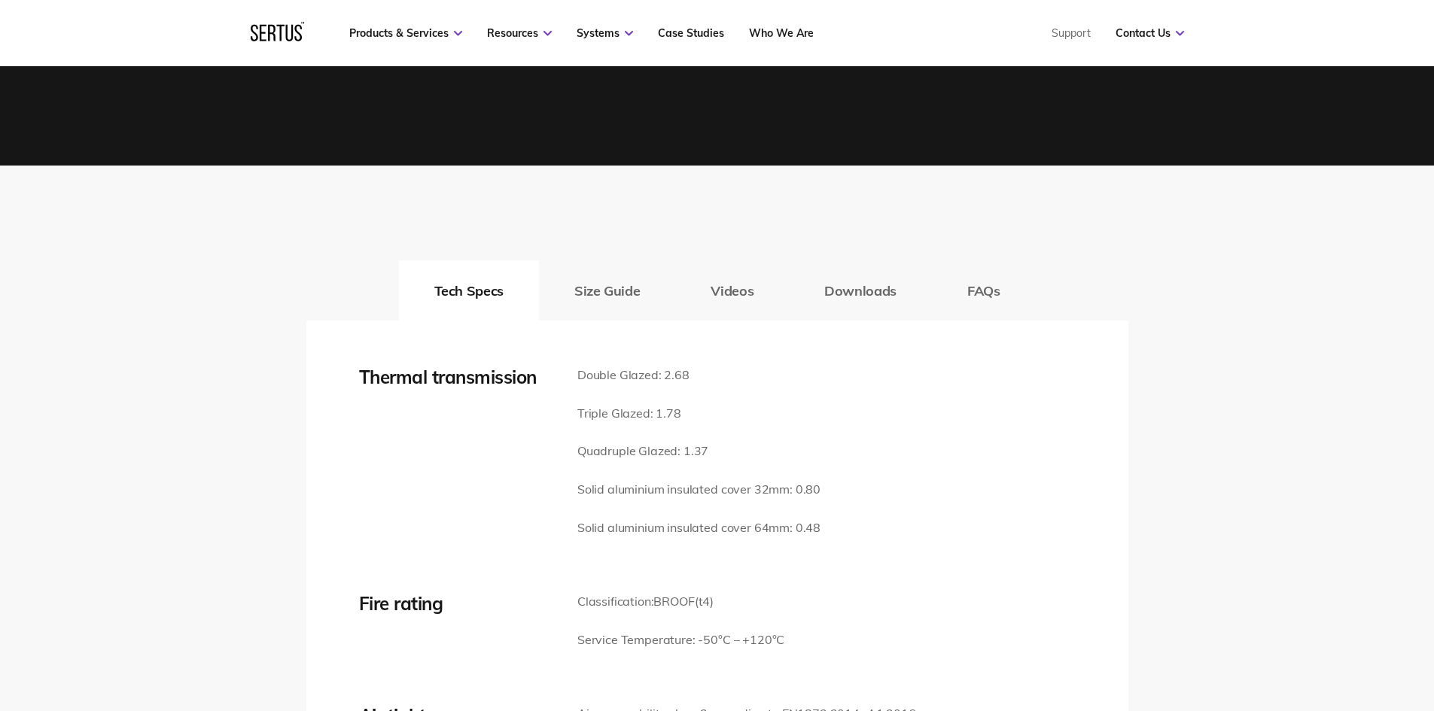
scroll to position [2032, 0]
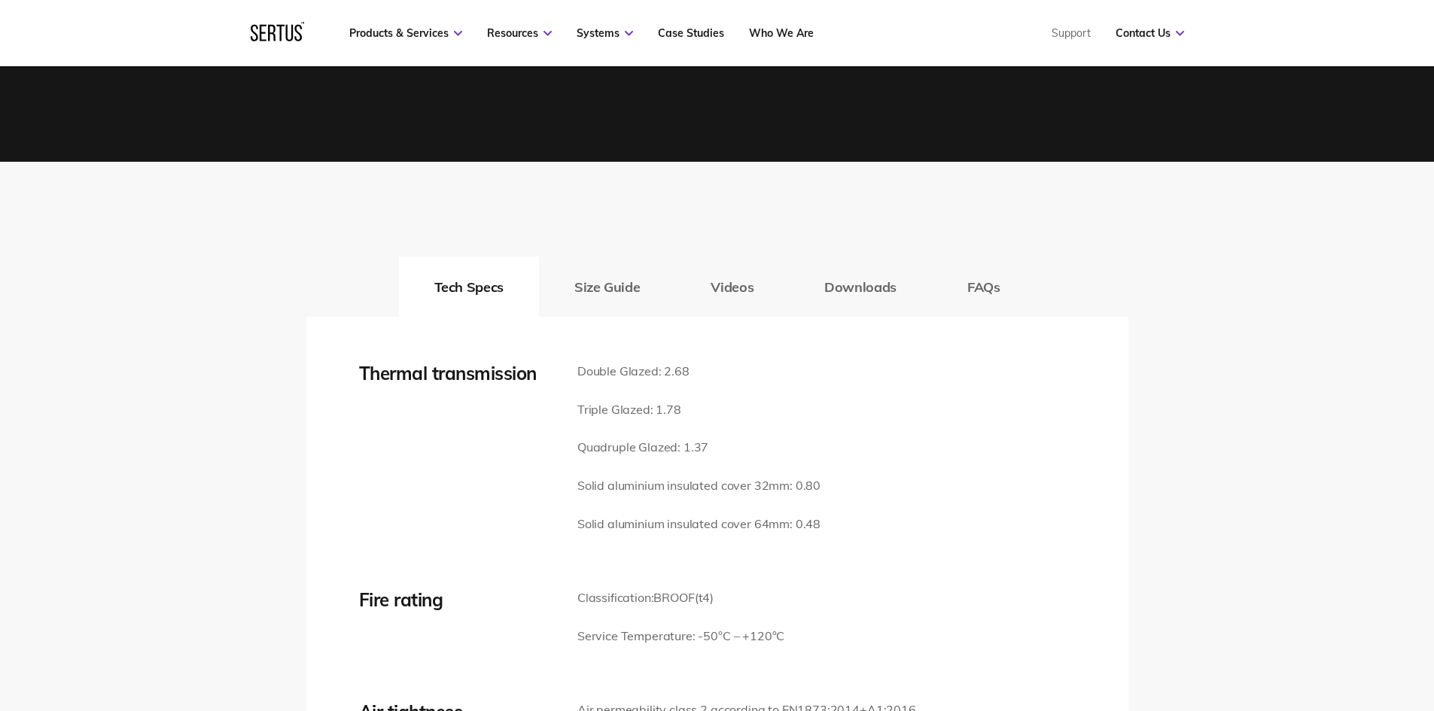
click at [853, 281] on button "Downloads" at bounding box center [860, 287] width 143 height 60
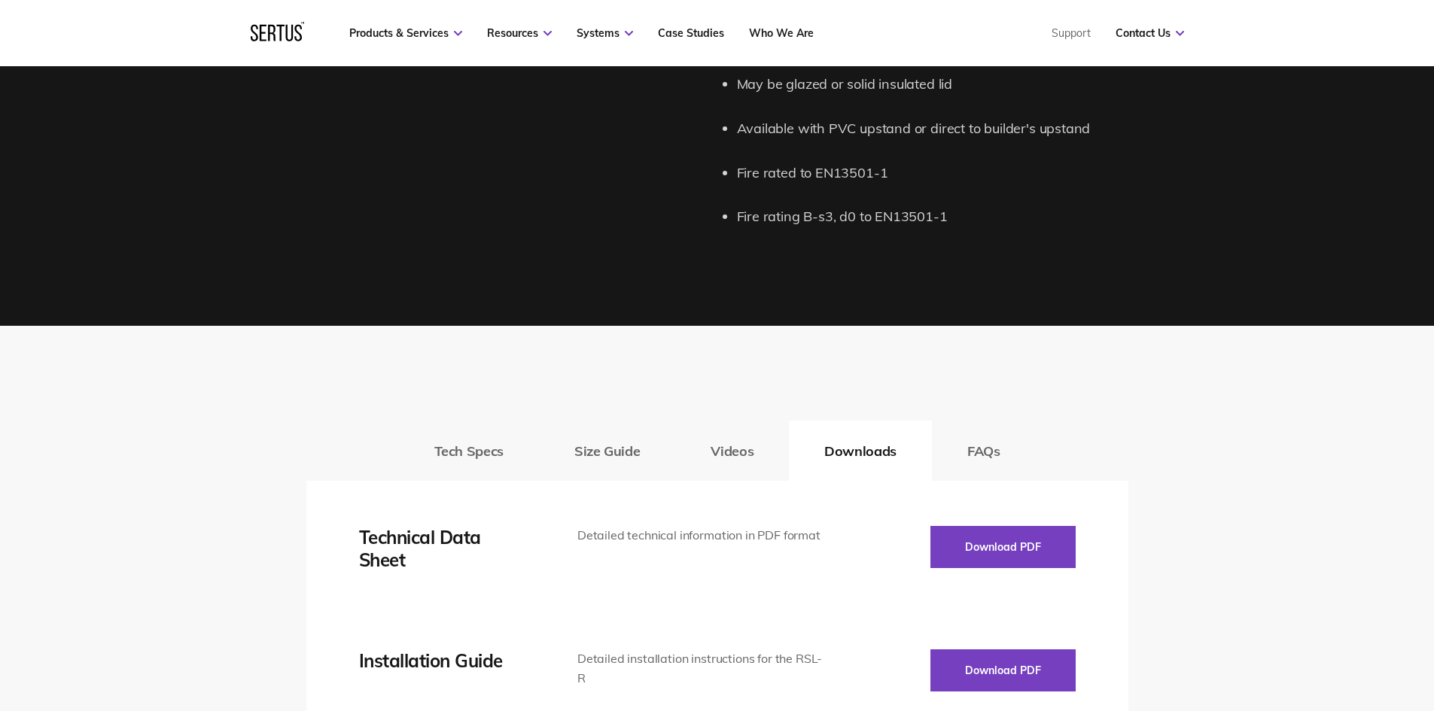
scroll to position [2107, 0]
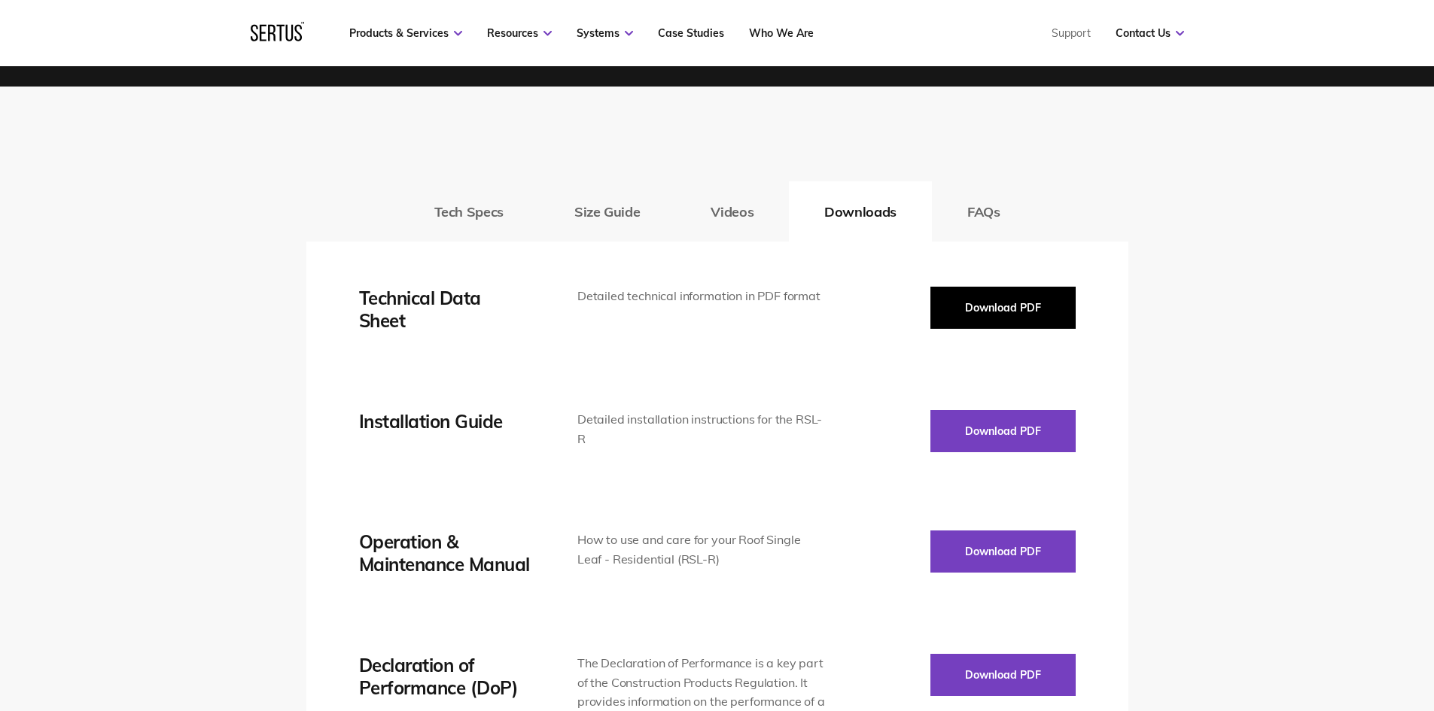
click at [1012, 312] on button "Download PDF" at bounding box center [1002, 308] width 145 height 42
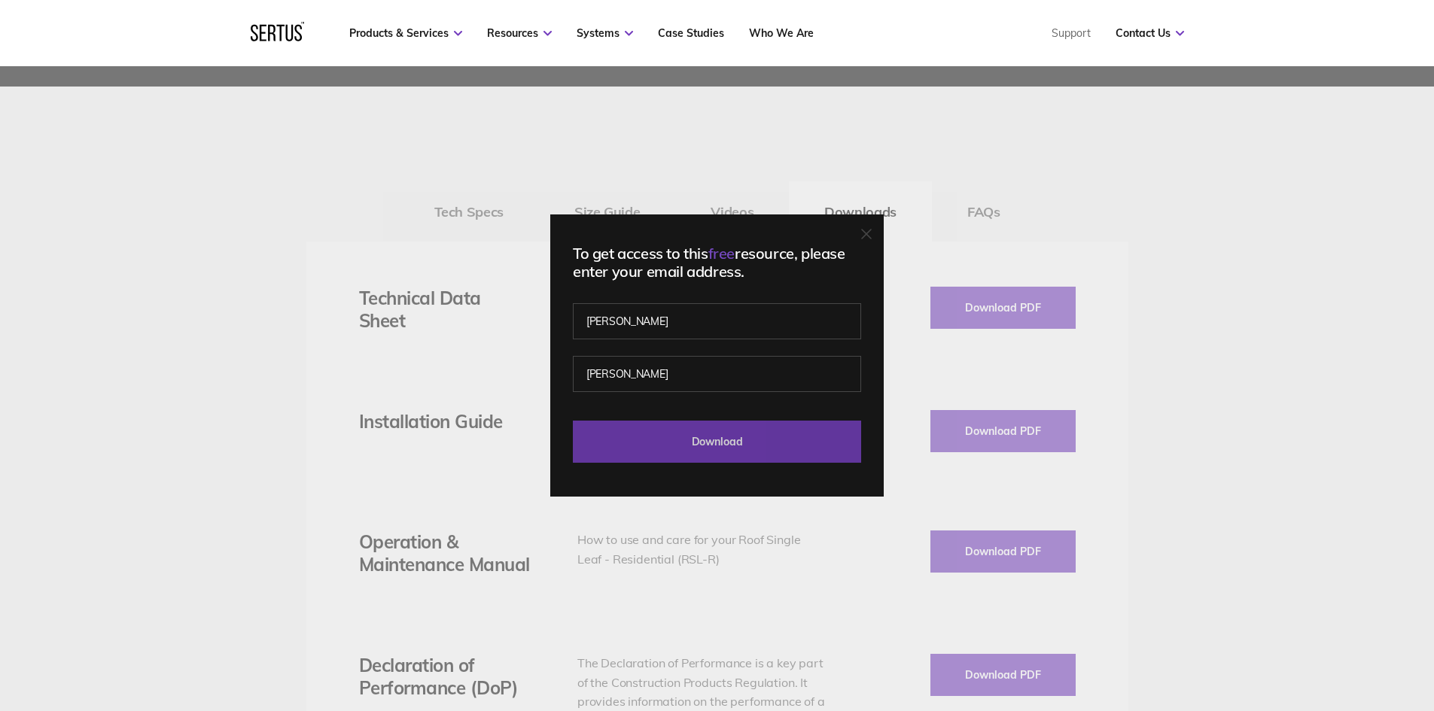
click at [727, 438] on input "Download" at bounding box center [717, 442] width 288 height 42
